Goal: Unclear

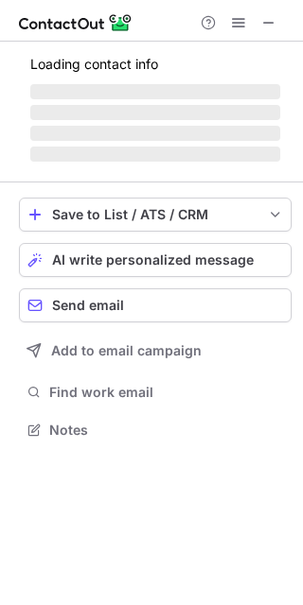
scroll to position [368, 303]
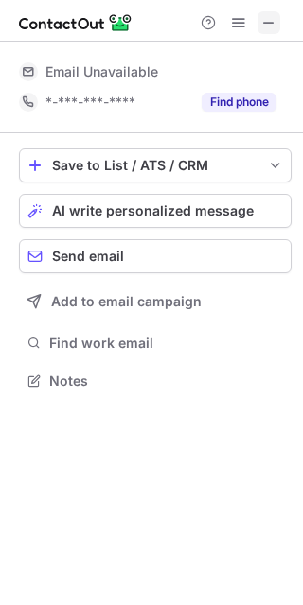
click at [272, 22] on span at bounding box center [268, 22] width 15 height 15
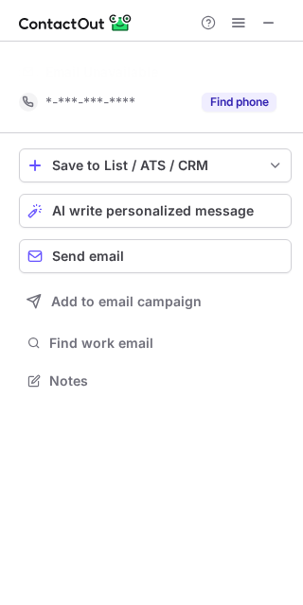
scroll to position [338, 303]
